Goal: Task Accomplishment & Management: Manage account settings

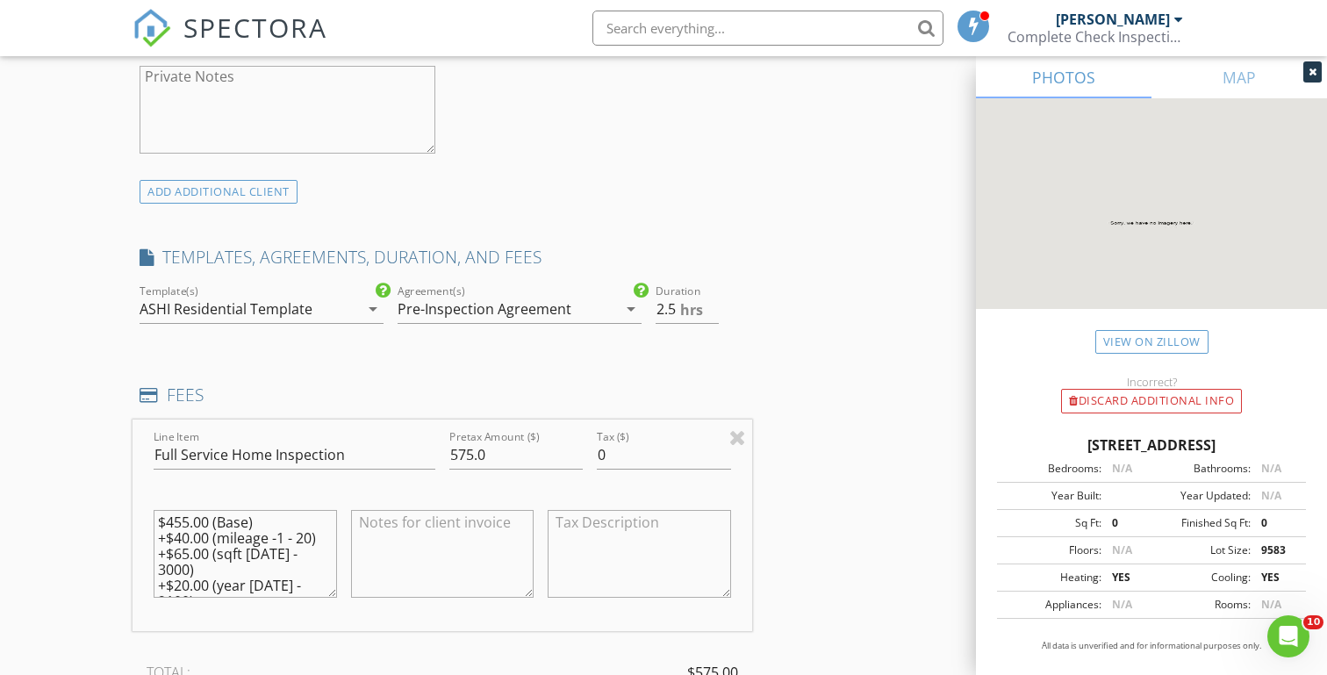
click at [51, 362] on div "New Inspection Click here to use the New Order Form INSPECTOR(S) check_box Mich…" at bounding box center [663, 487] width 1327 height 3272
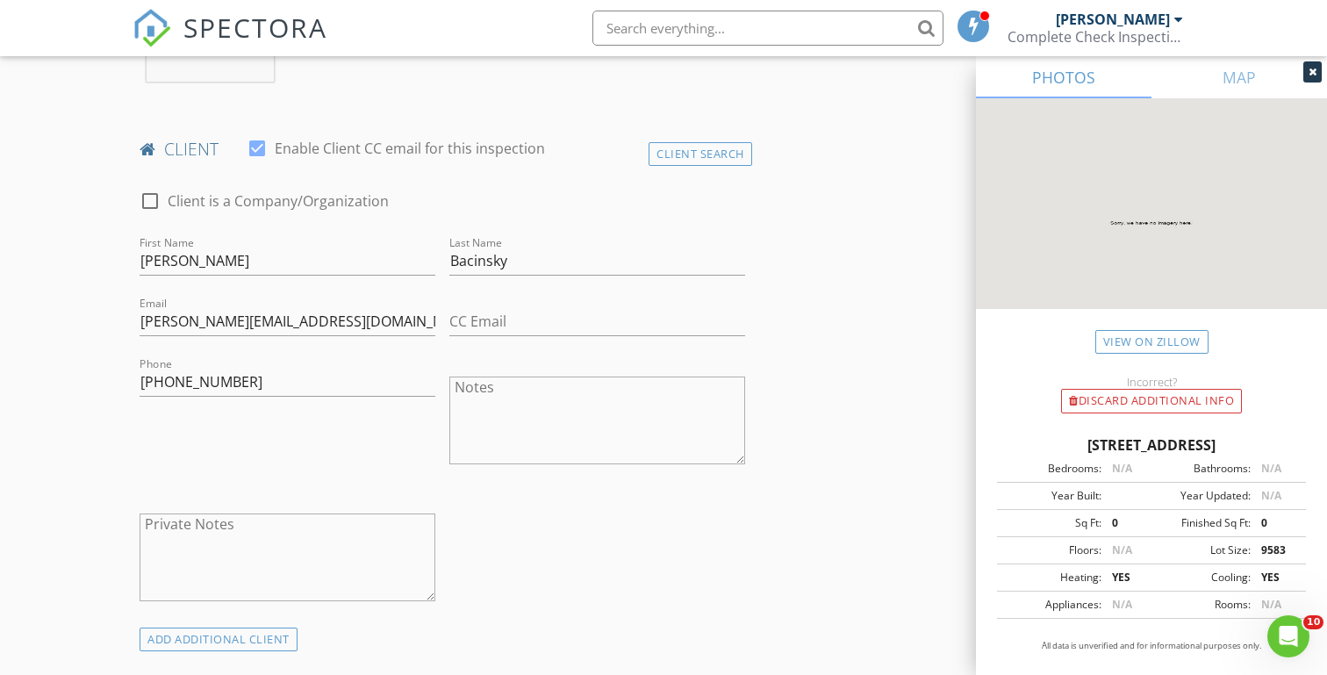
scroll to position [803, 0]
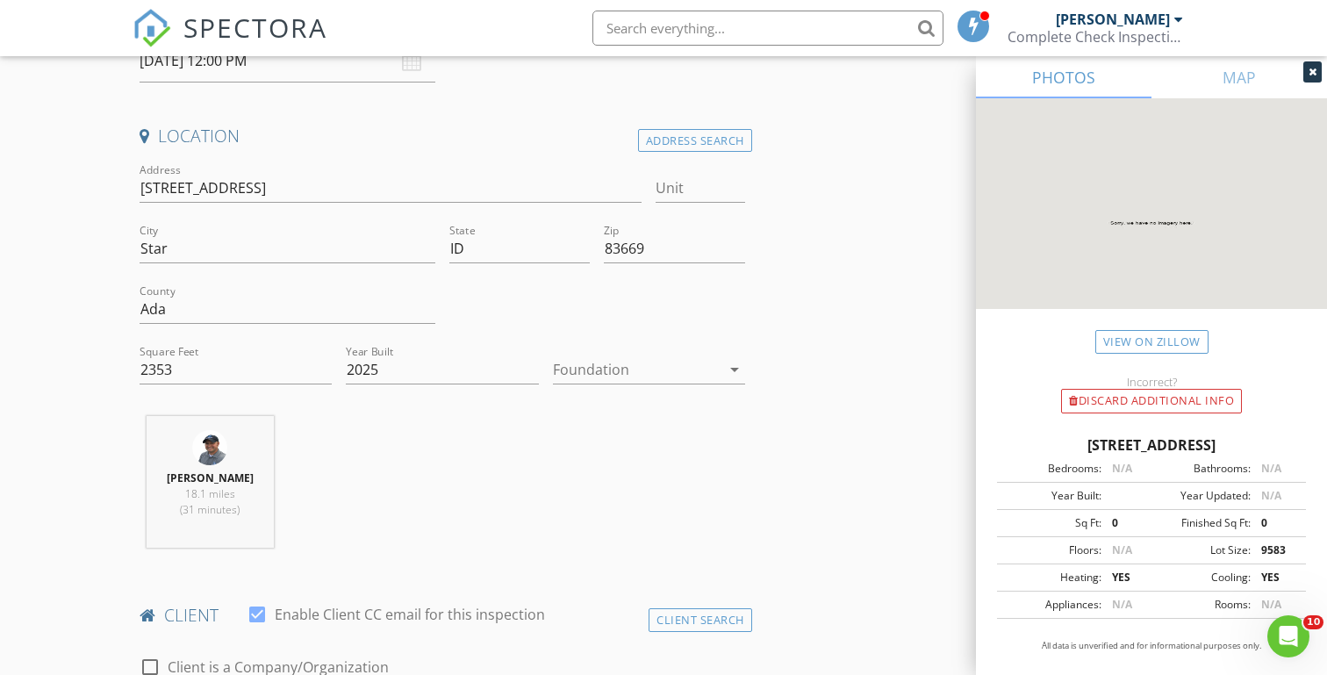
scroll to position [341, 0]
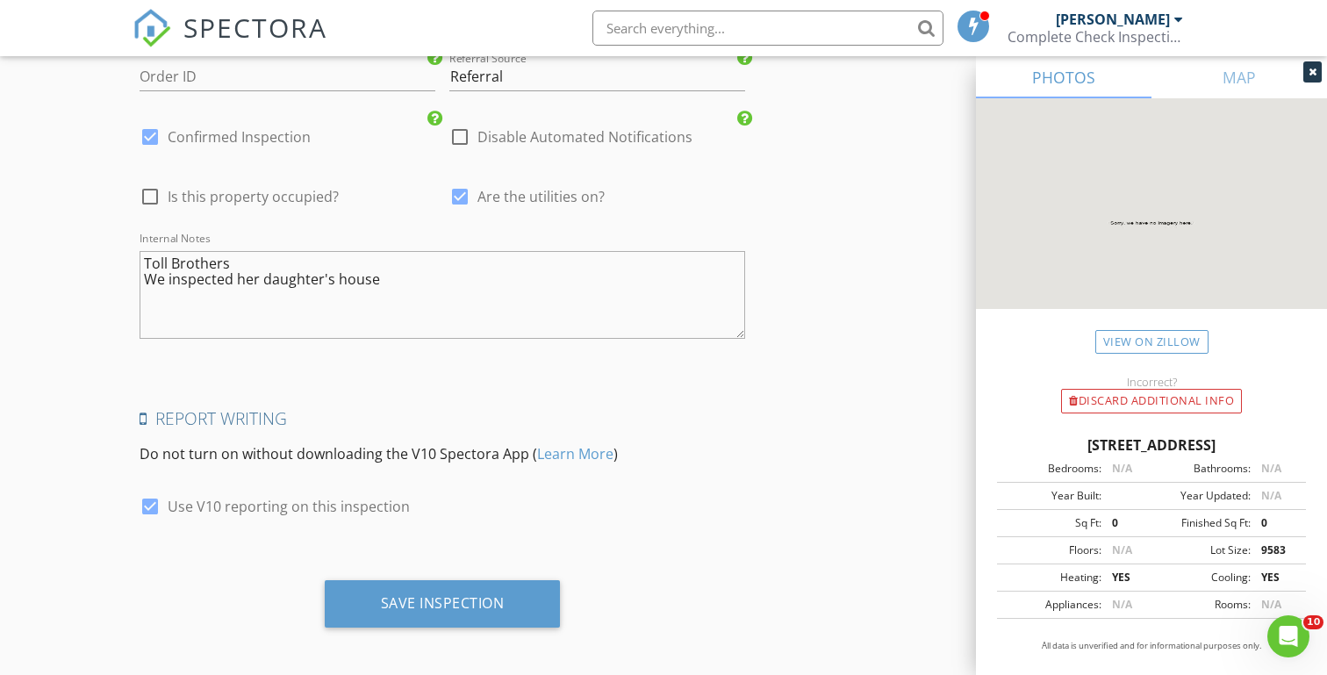
scroll to position [2692, 0]
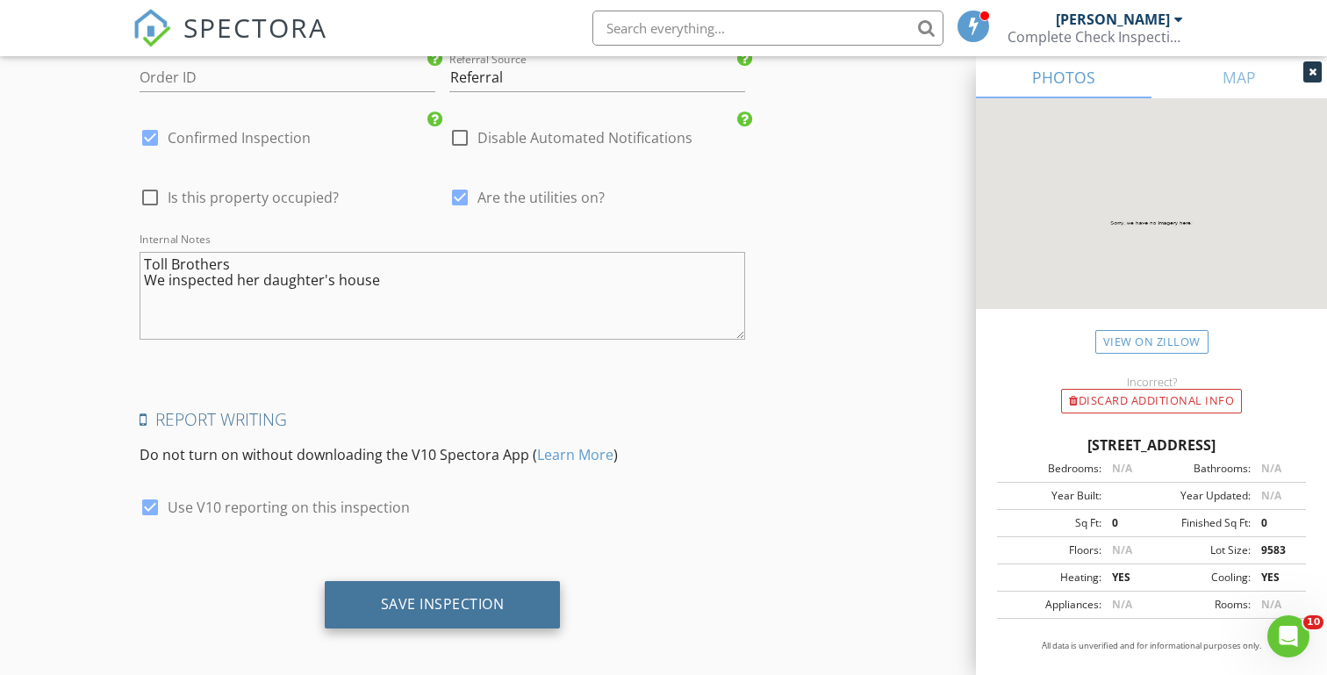
click at [441, 595] on div "Save Inspection" at bounding box center [443, 604] width 124 height 18
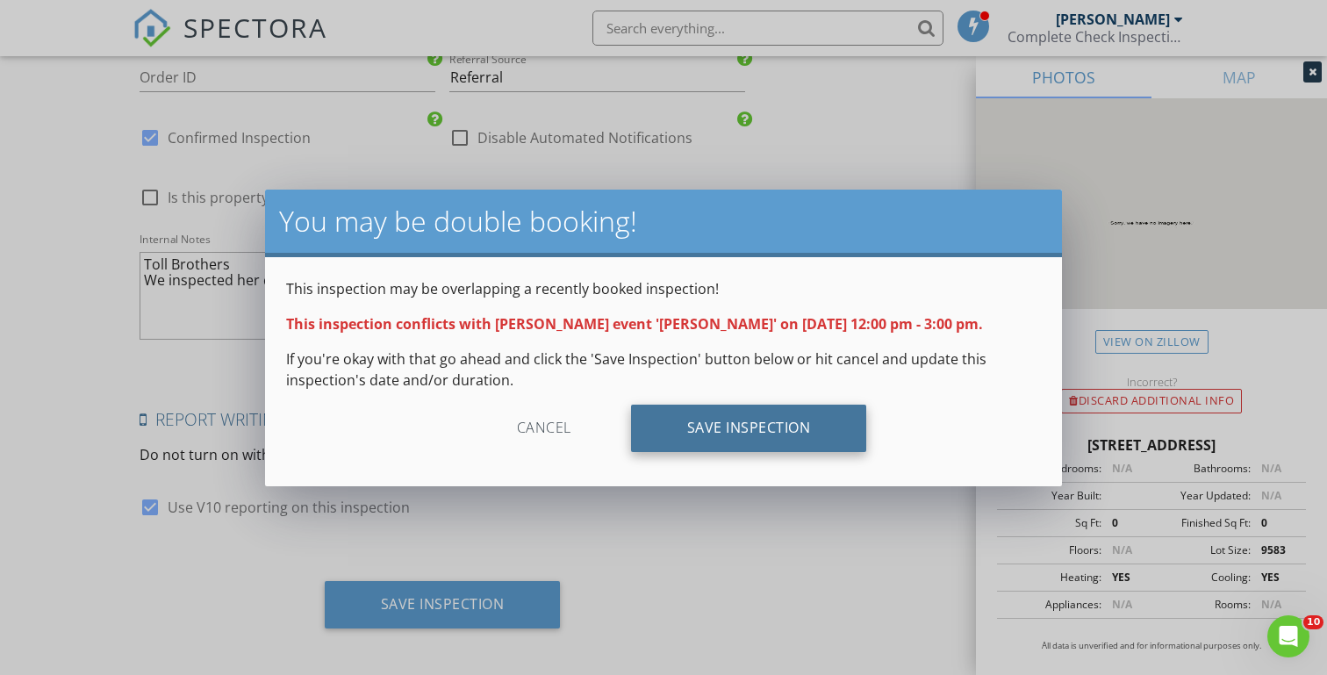
click at [694, 435] on div "Save Inspection" at bounding box center [749, 428] width 236 height 47
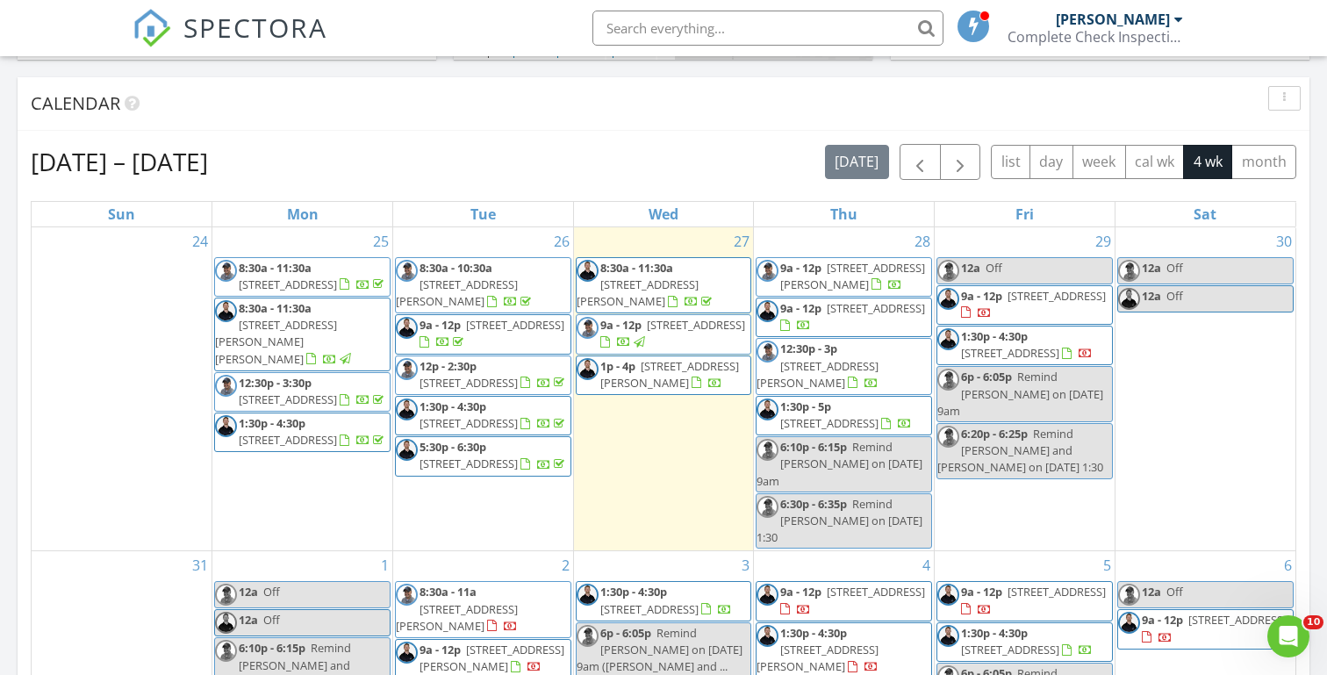
scroll to position [717, 0]
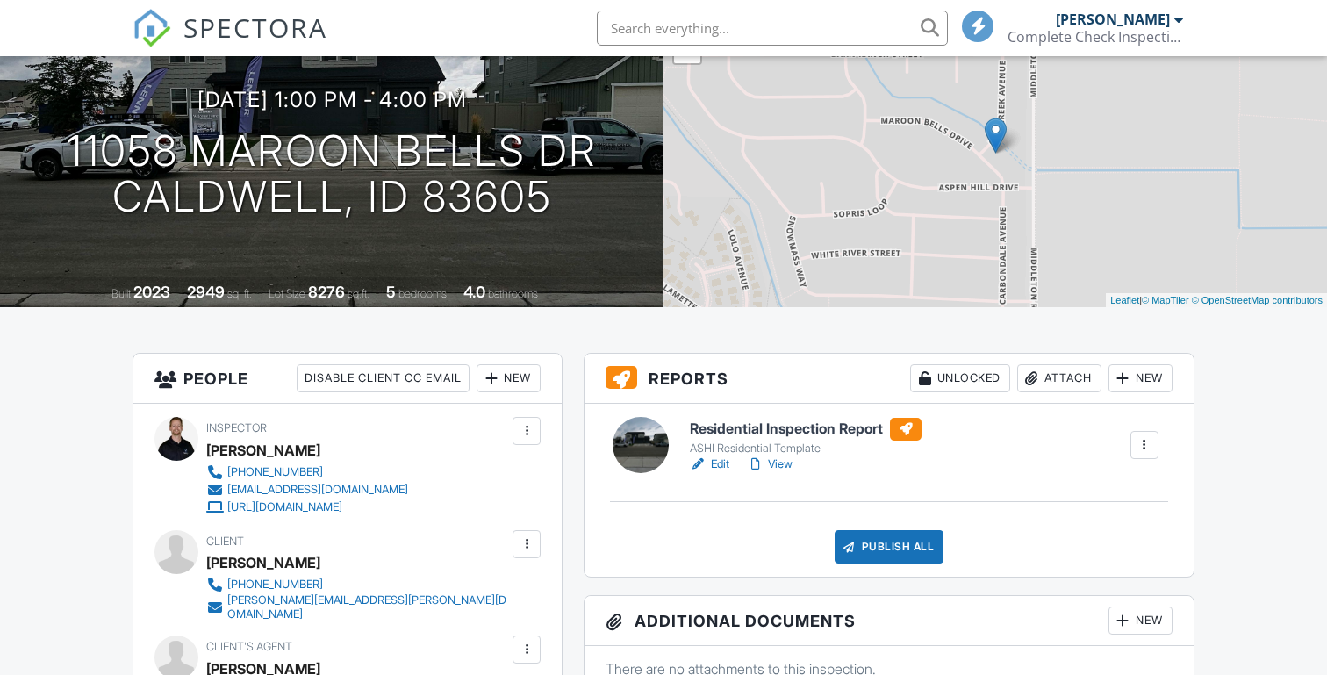
scroll to position [176, 0]
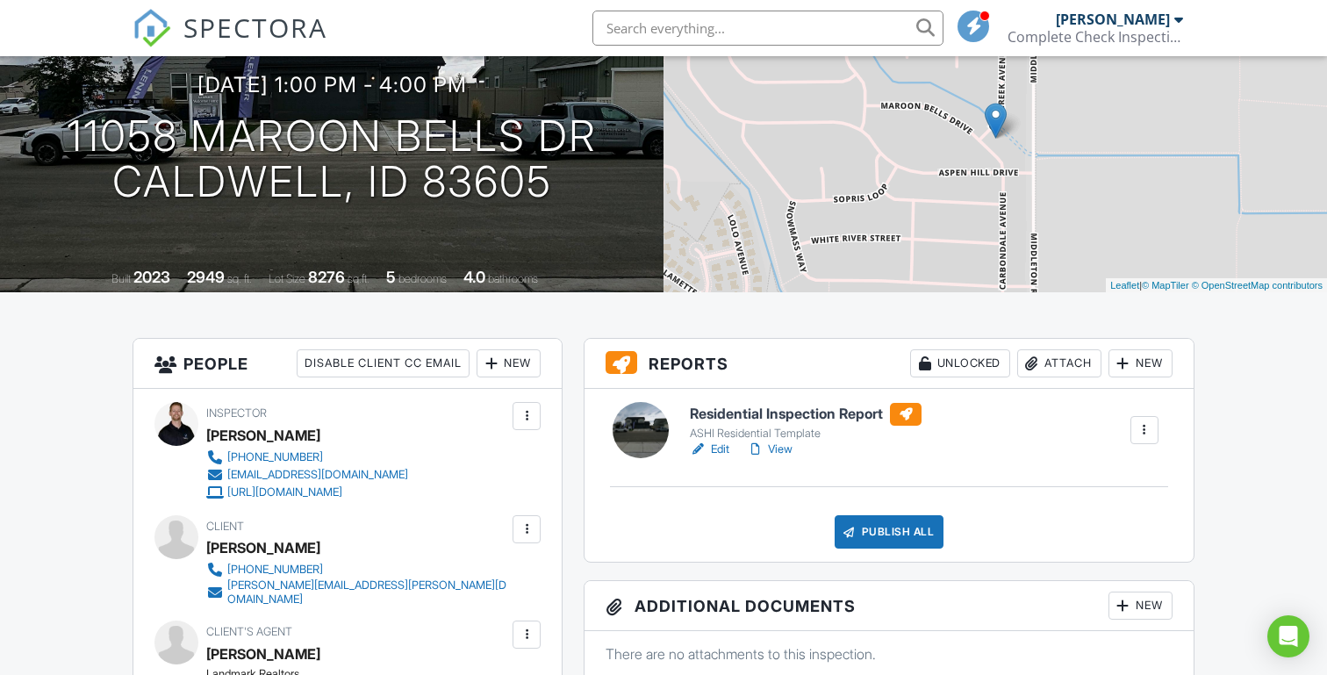
click at [782, 447] on link "View" at bounding box center [770, 450] width 46 height 18
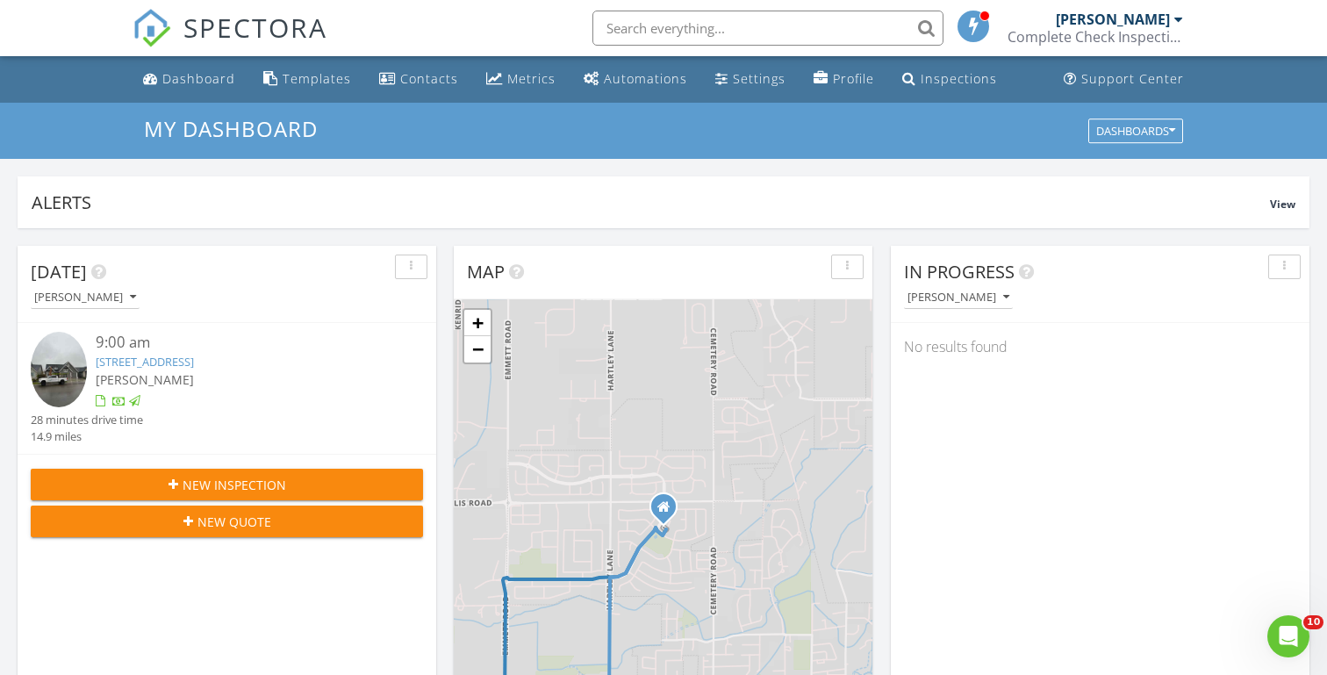
scroll to position [1598, 1328]
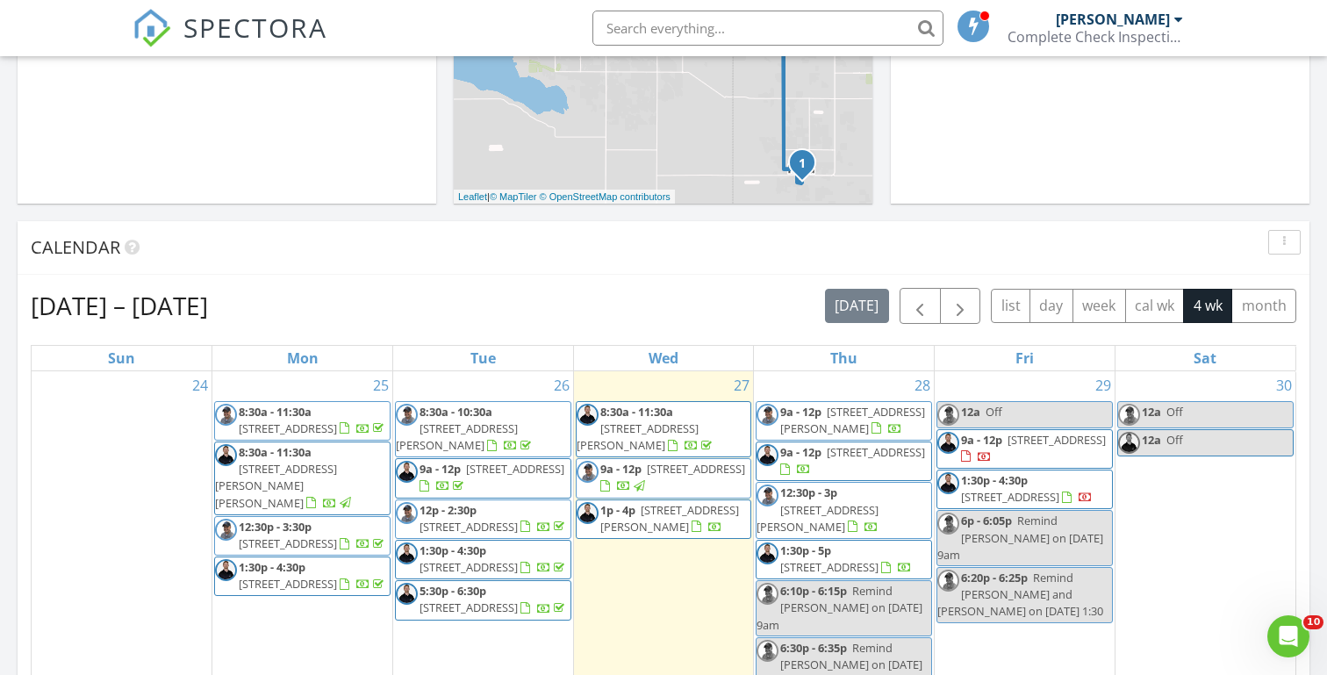
scroll to position [582, 0]
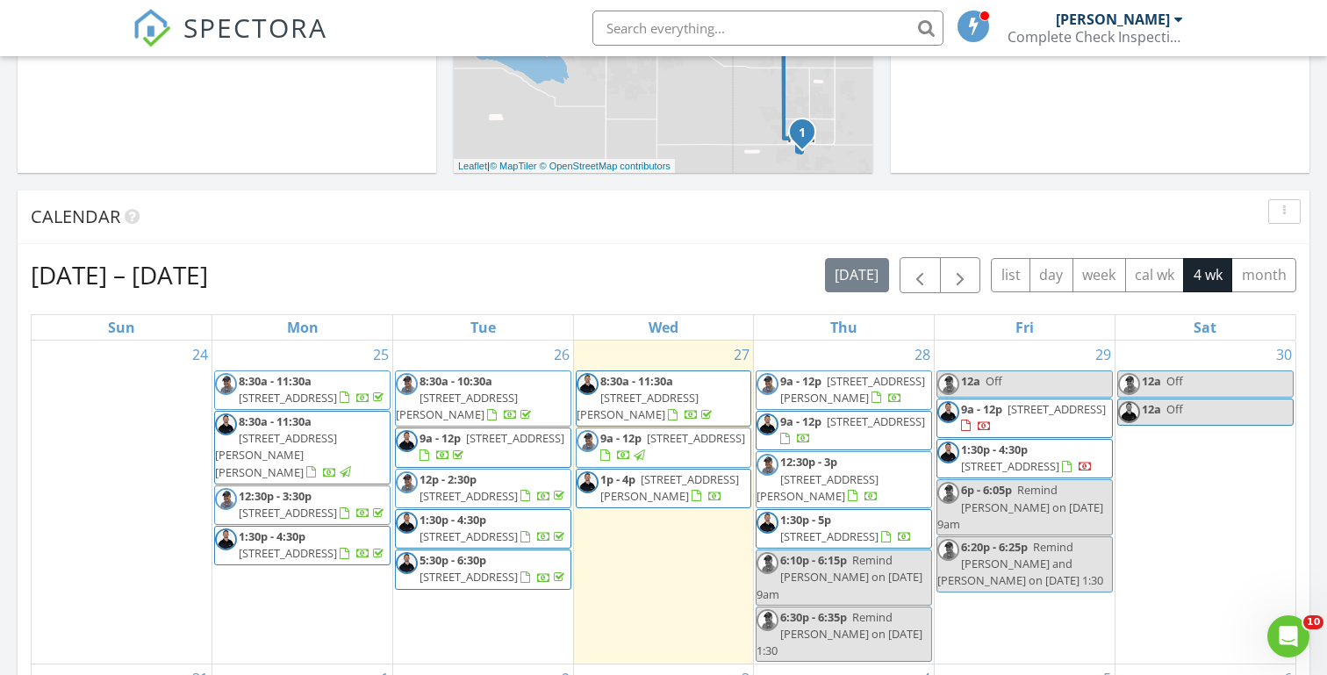
click at [441, 176] on div "Today Michael Hasson 9:00 am 4557 W Sierra Madre Dr, Meridian, ID 83646 Michael…" at bounding box center [663, 444] width 1327 height 1597
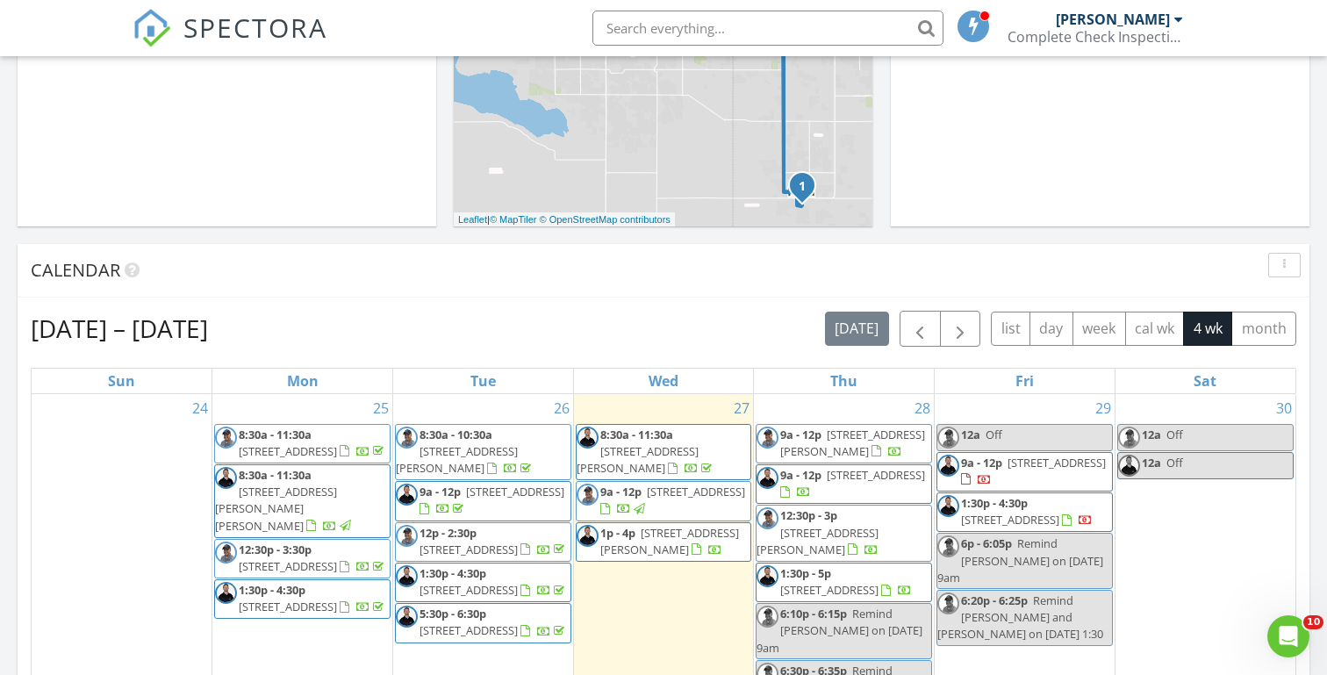
scroll to position [563, 0]
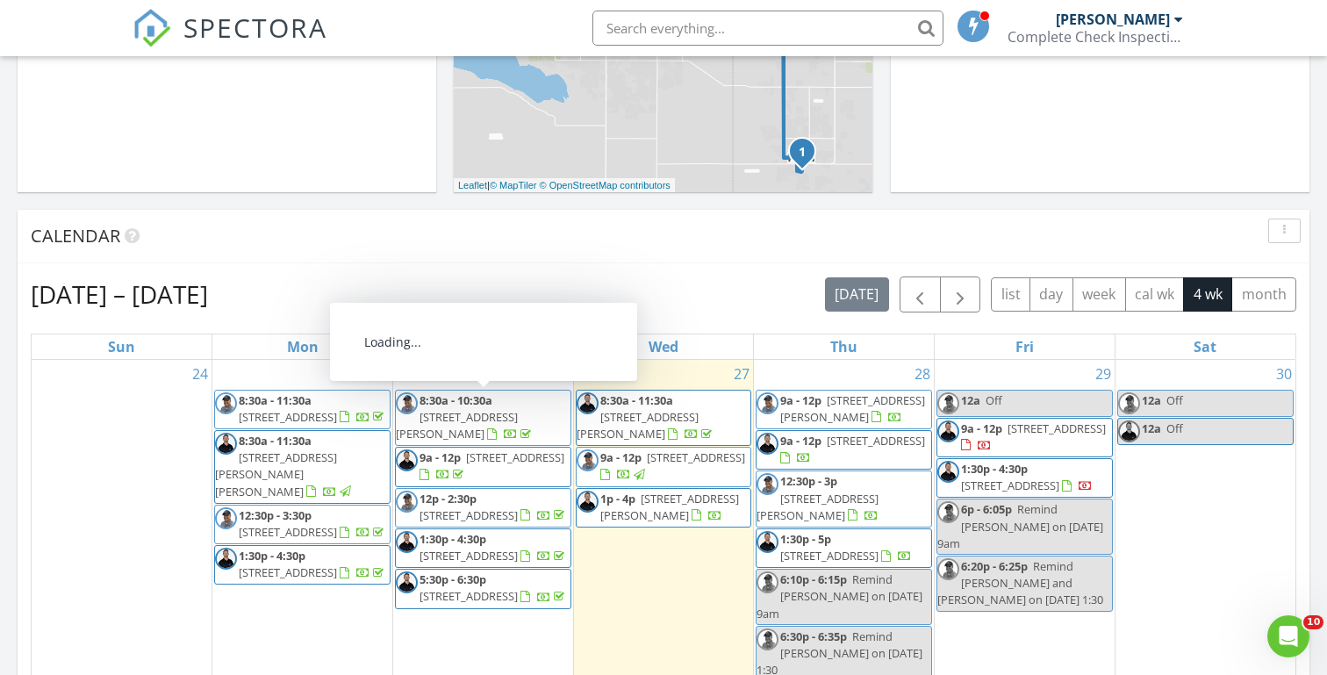
click at [662, 520] on span "[STREET_ADDRESS][PERSON_NAME]" at bounding box center [669, 507] width 139 height 32
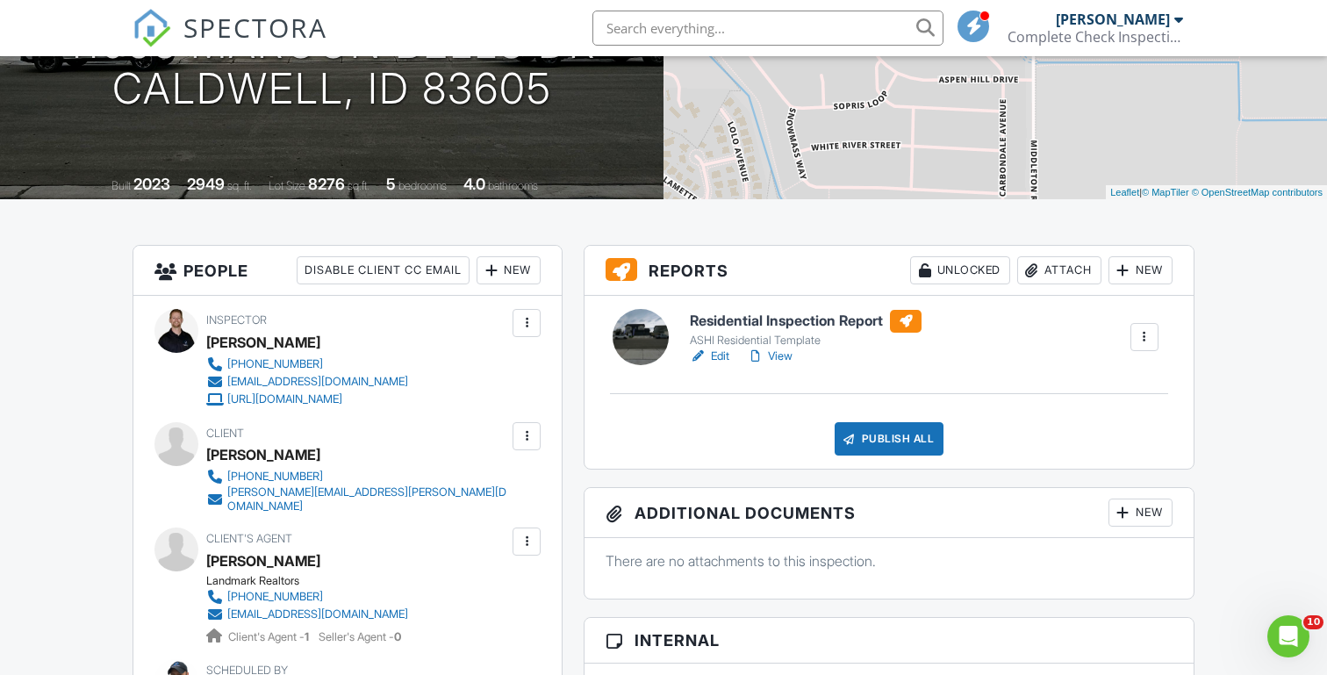
scroll to position [302, 0]
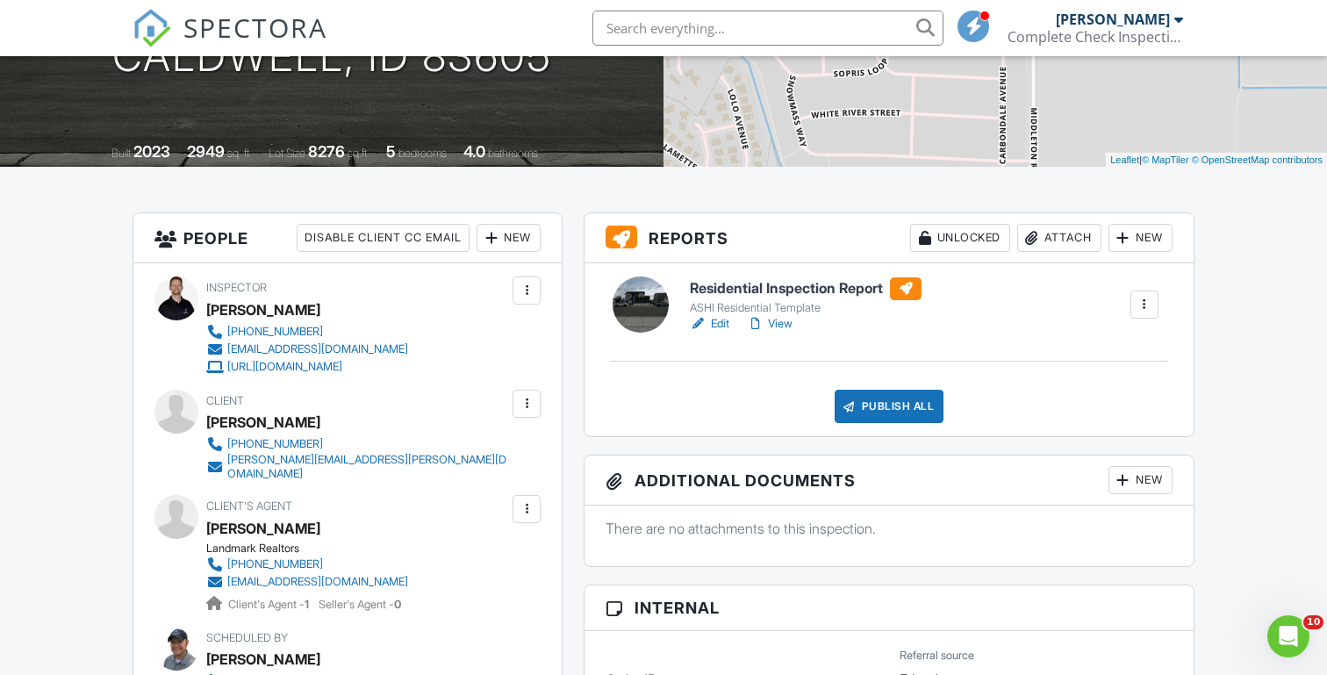
click at [781, 324] on link "View" at bounding box center [770, 324] width 46 height 18
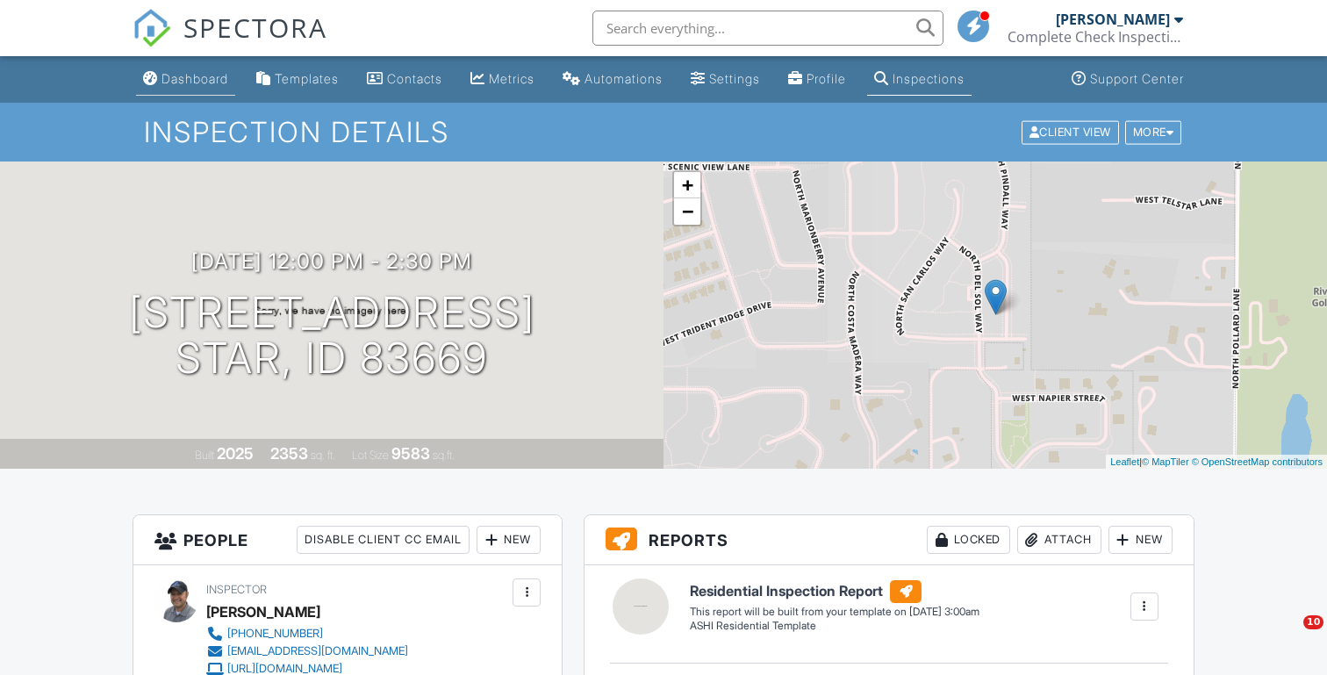
click at [200, 81] on div "Dashboard" at bounding box center [194, 78] width 67 height 15
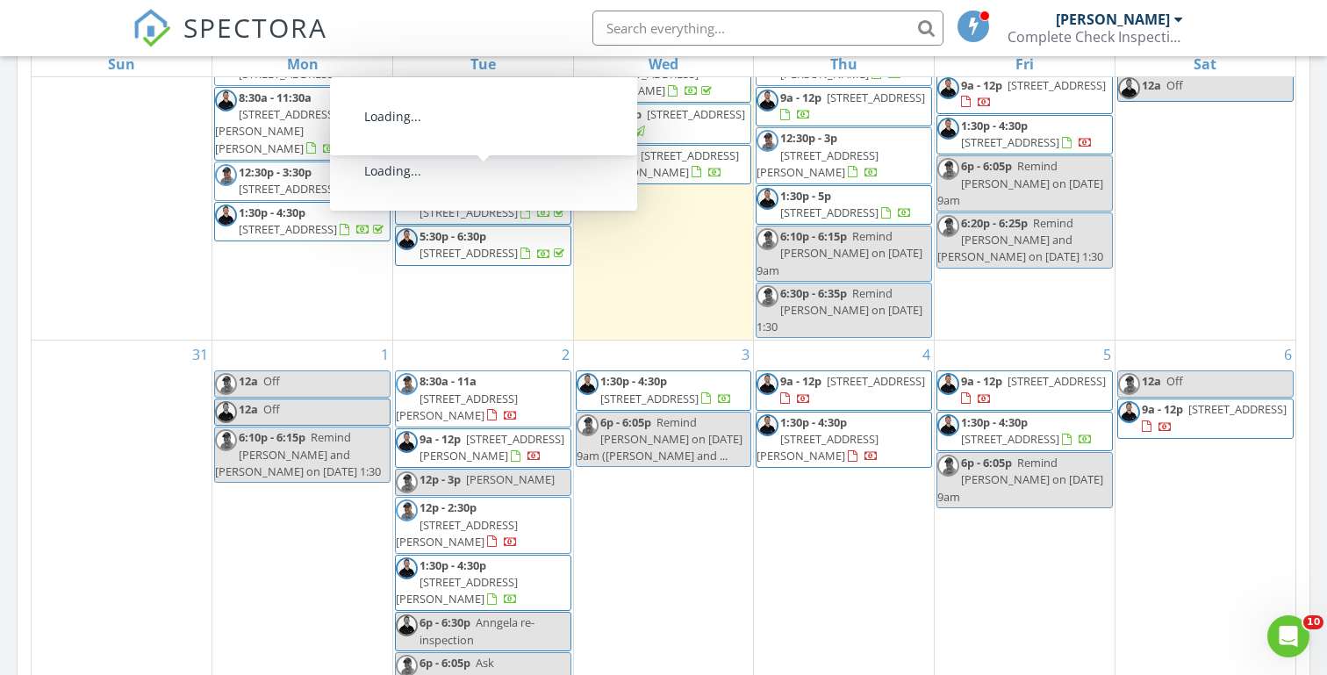
scroll to position [64, 0]
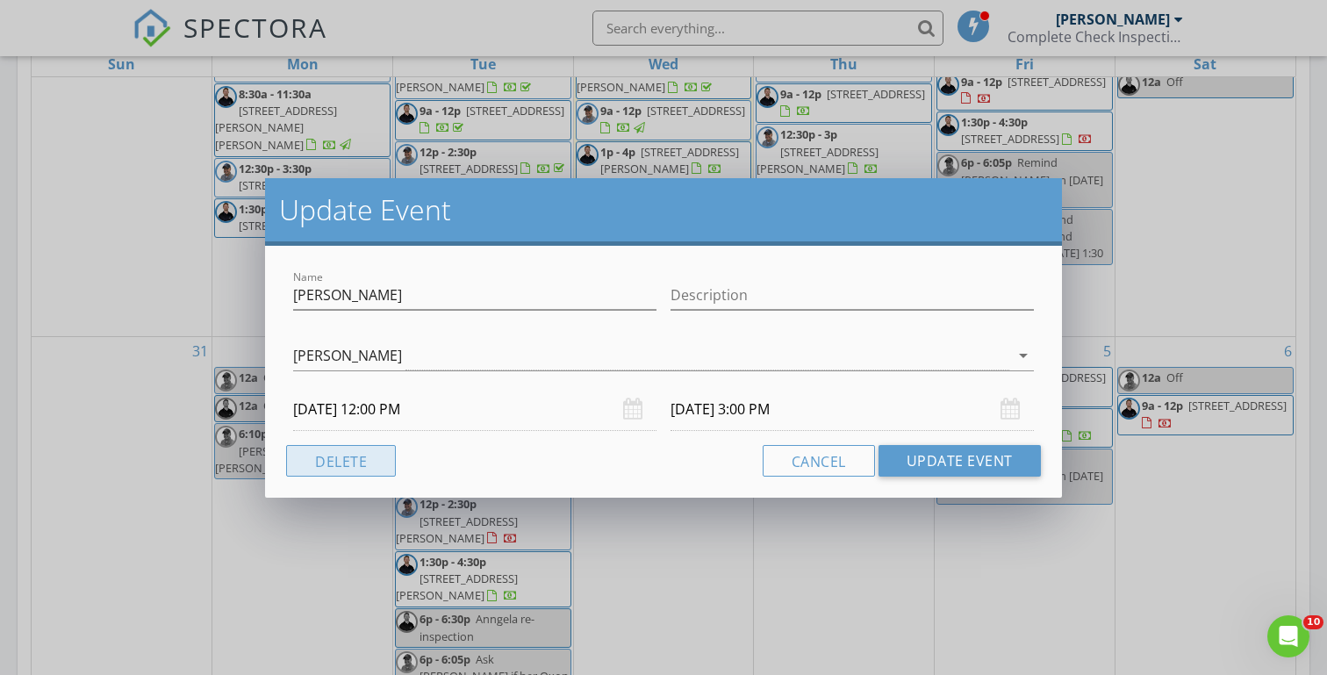
click at [354, 462] on button "Delete" at bounding box center [341, 461] width 110 height 32
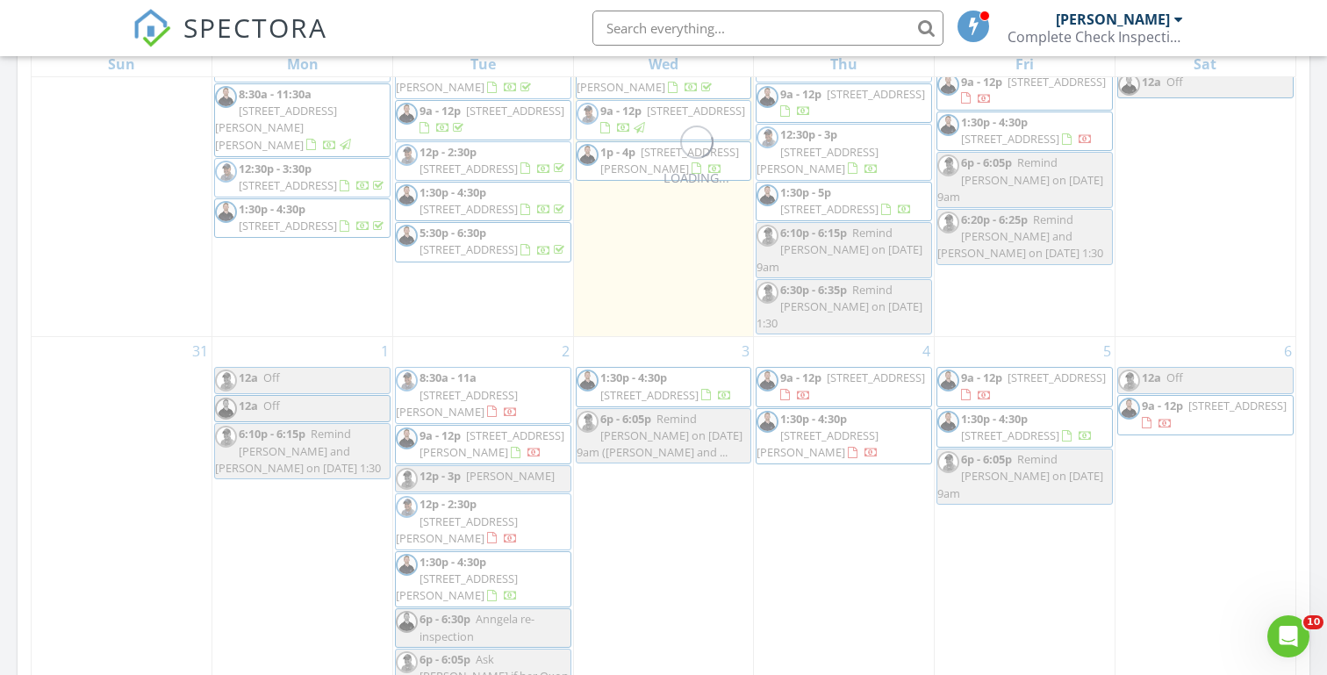
scroll to position [0, 0]
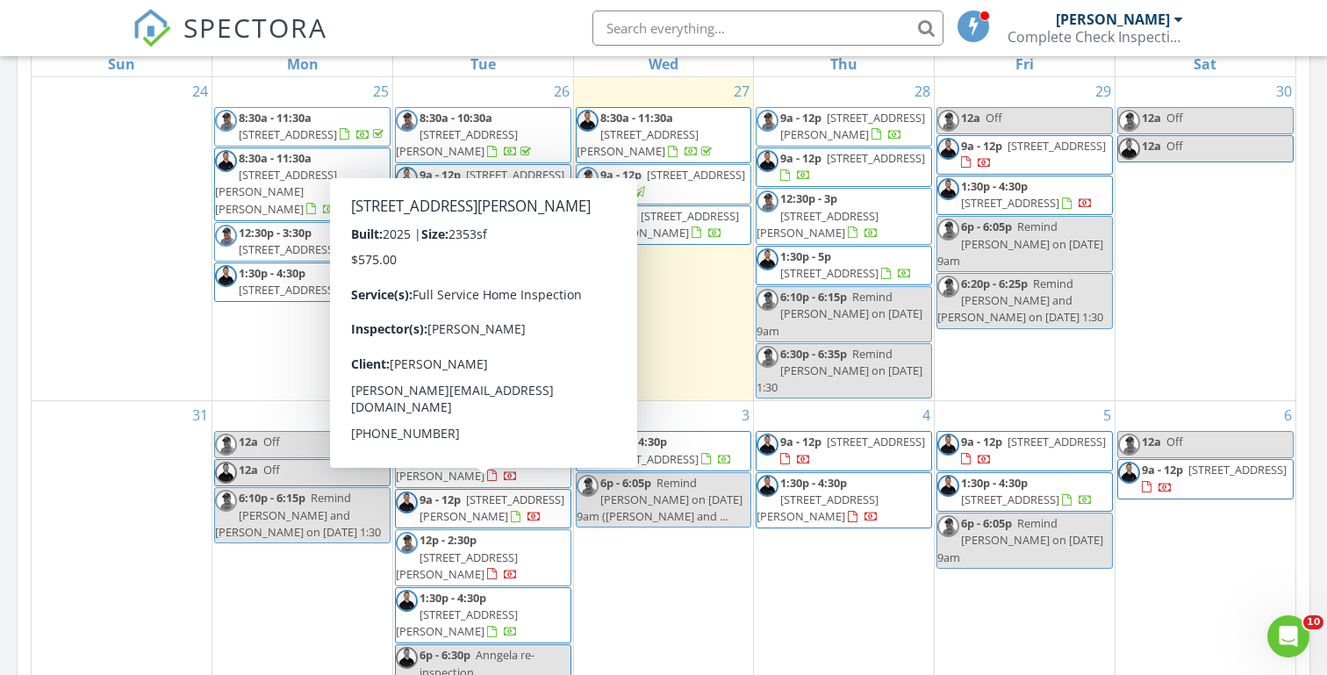
click at [476, 549] on span "3631 N Pindall Wy, Star 83669" at bounding box center [457, 565] width 122 height 32
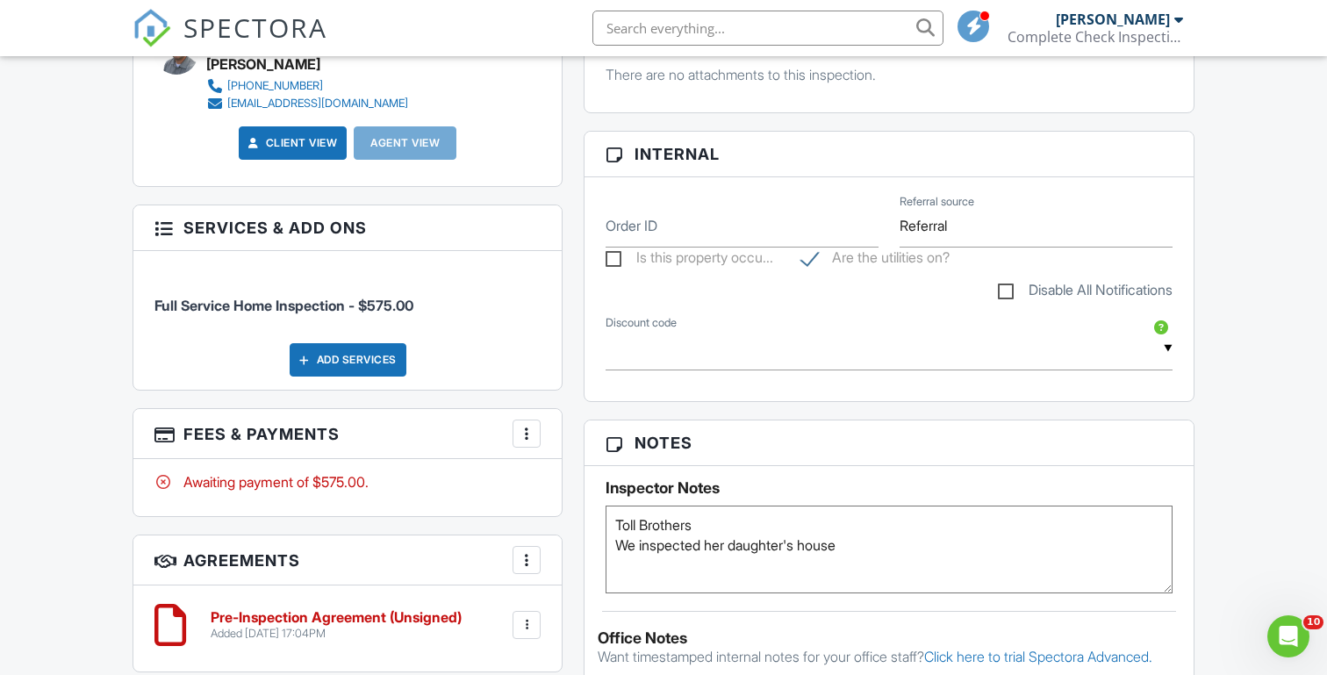
scroll to position [787, 0]
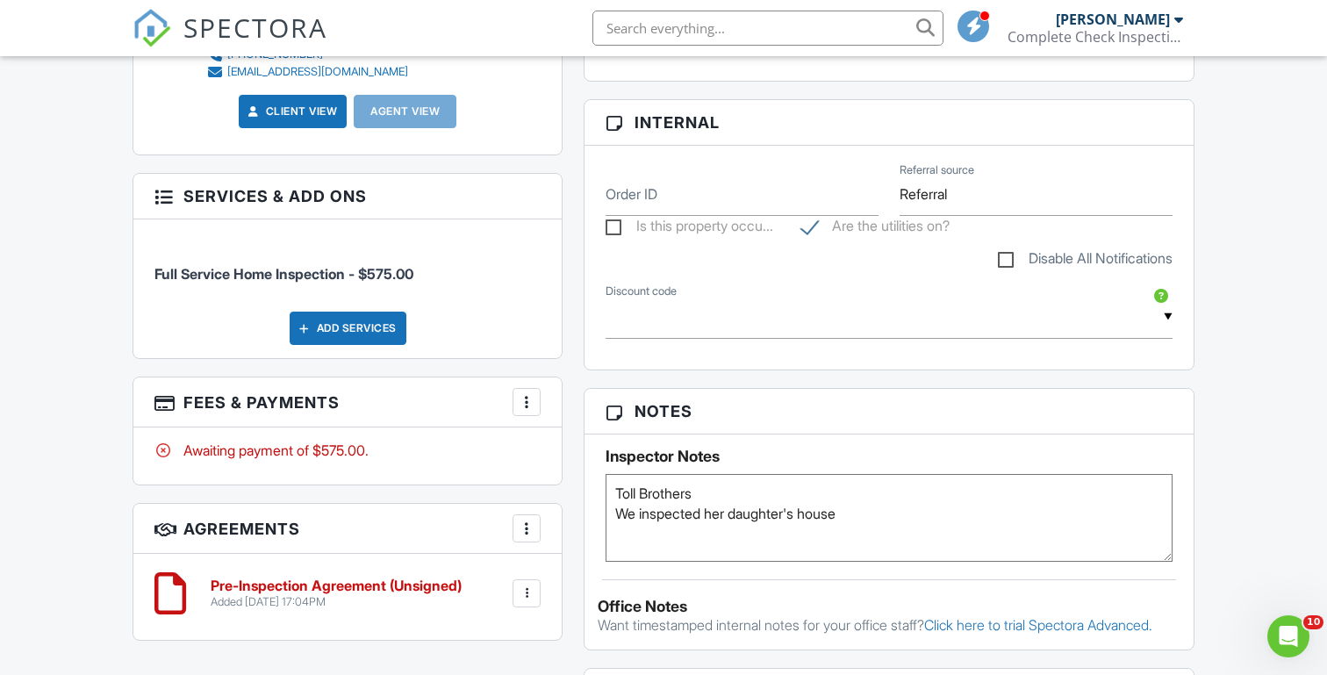
click at [712, 503] on textarea "Toll Brothers We inspected her daughter's house" at bounding box center [889, 518] width 567 height 88
type textarea "Toll Brothers Need to find out about radon and sprinklers - texted and called h…"
click at [111, 431] on div "Dashboard Templates Contacts Metrics Automations Settings Profile Inspections S…" at bounding box center [663, 419] width 1327 height 2301
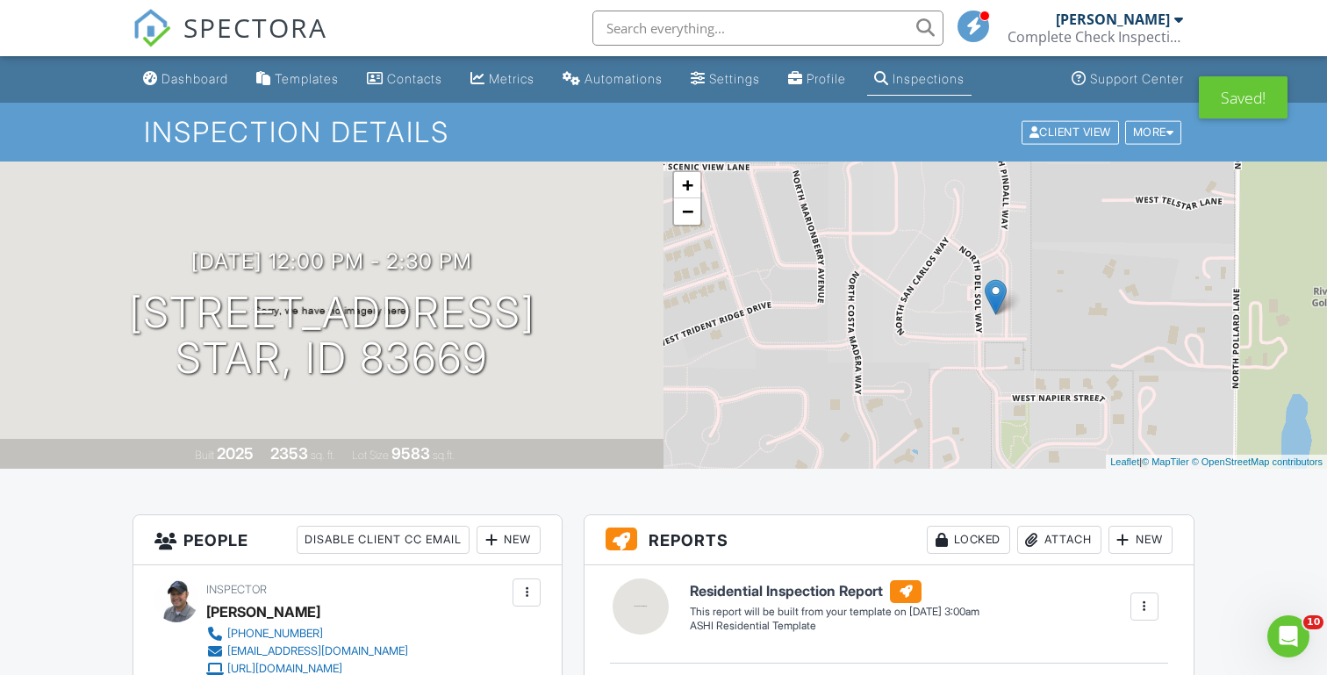
scroll to position [0, 0]
